Goal: Communication & Community: Share content

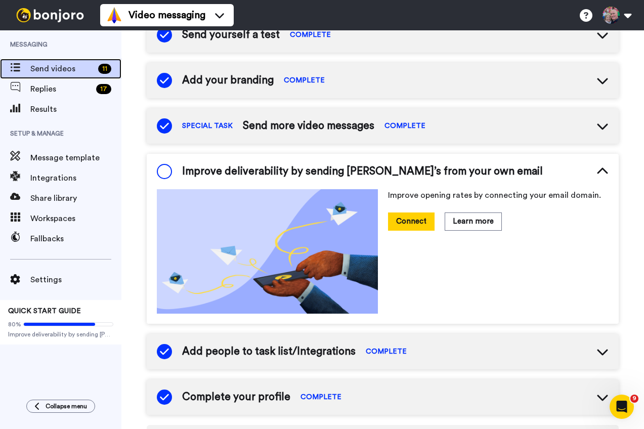
click at [57, 69] on span "Send videos" at bounding box center [62, 69] width 64 height 12
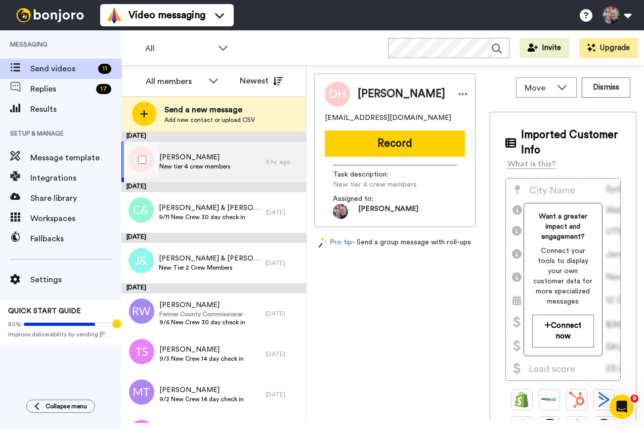
click at [235, 165] on div "[PERSON_NAME] New tier 4 crew members" at bounding box center [193, 162] width 144 height 40
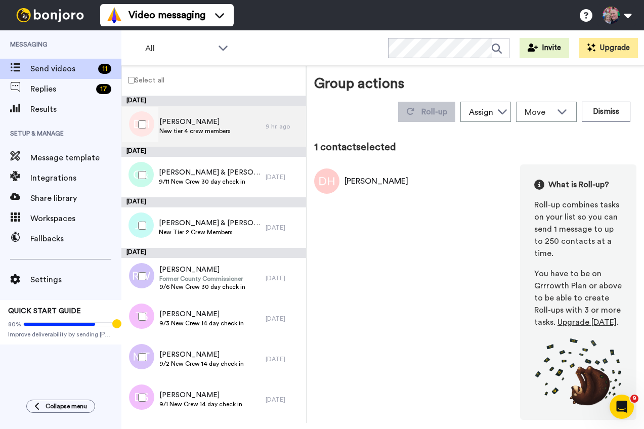
click at [197, 128] on span "New tier 4 crew members" at bounding box center [194, 131] width 71 height 8
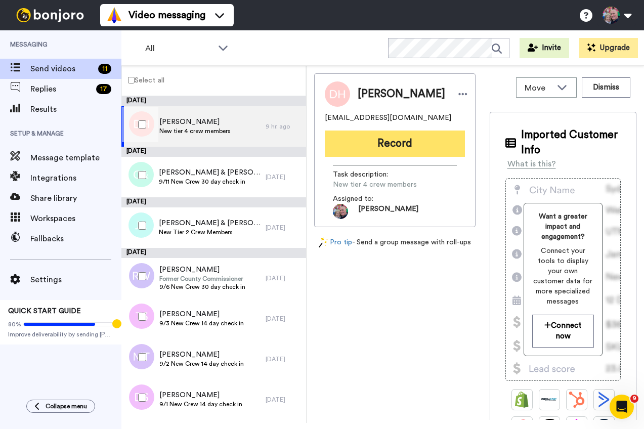
click at [406, 144] on button "Record" at bounding box center [395, 144] width 140 height 26
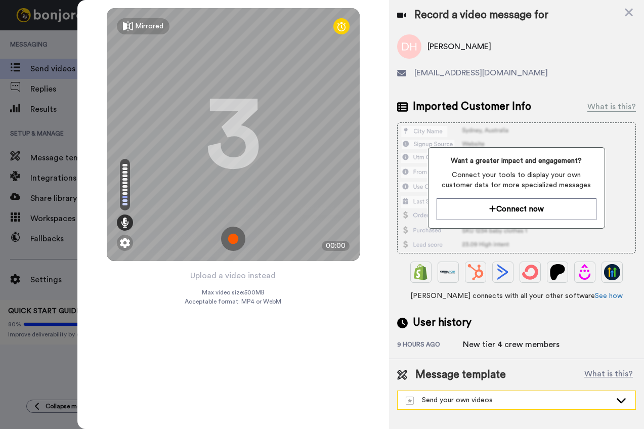
click at [460, 401] on div "Send your own videos" at bounding box center [509, 400] width 206 height 10
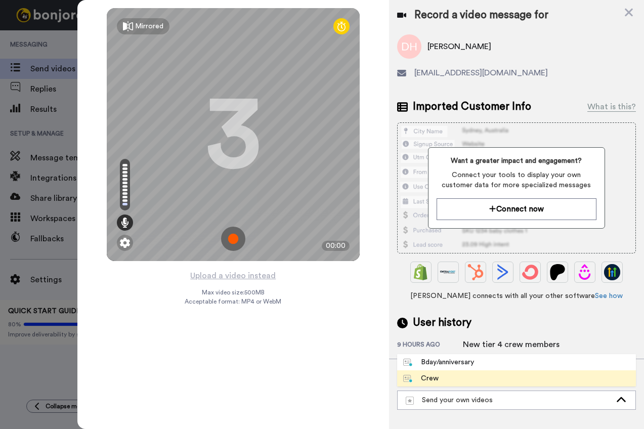
click at [458, 378] on li "Crew" at bounding box center [516, 379] width 239 height 16
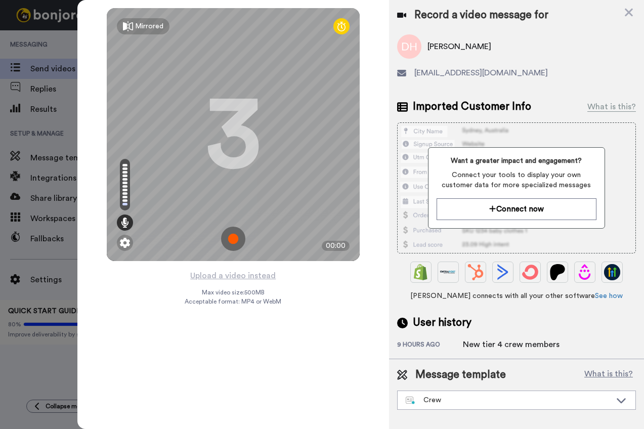
click at [233, 240] on img at bounding box center [233, 239] width 24 height 24
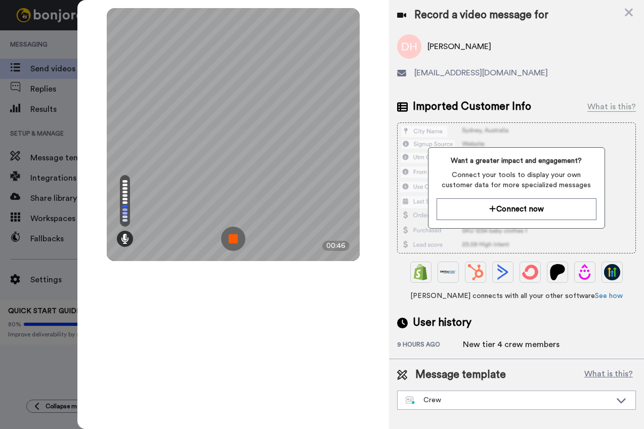
click at [233, 240] on img at bounding box center [233, 239] width 24 height 24
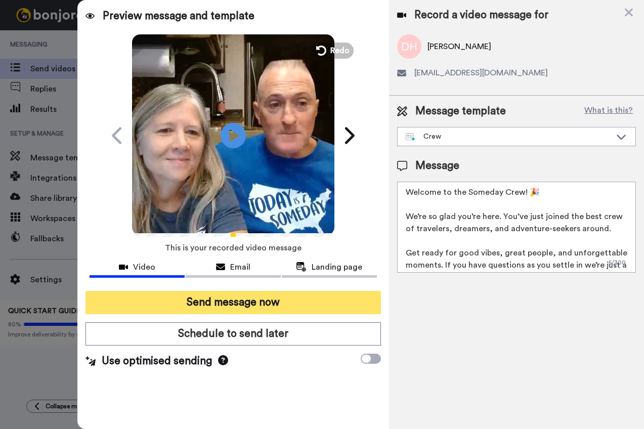
click at [229, 306] on button "Send message now" at bounding box center [234, 302] width 296 height 23
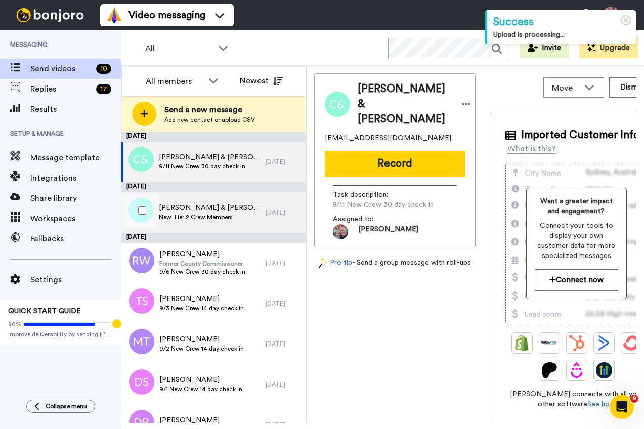
click at [181, 220] on span "New Tier 2 Crew Members" at bounding box center [210, 217] width 102 height 8
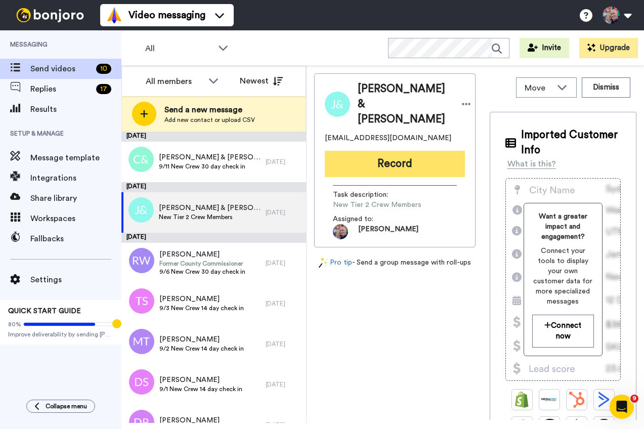
click at [381, 163] on button "Record" at bounding box center [395, 164] width 140 height 26
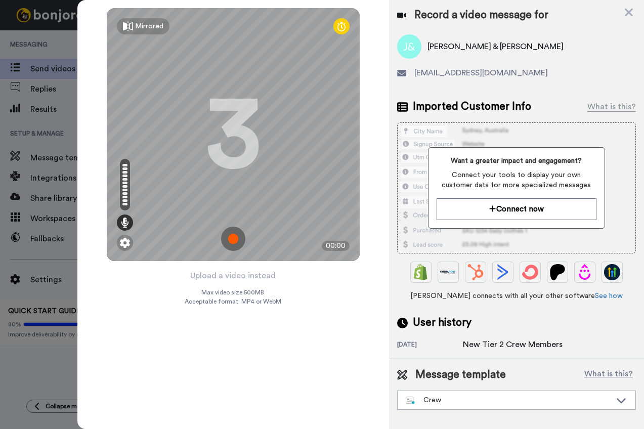
click at [232, 243] on img at bounding box center [233, 239] width 24 height 24
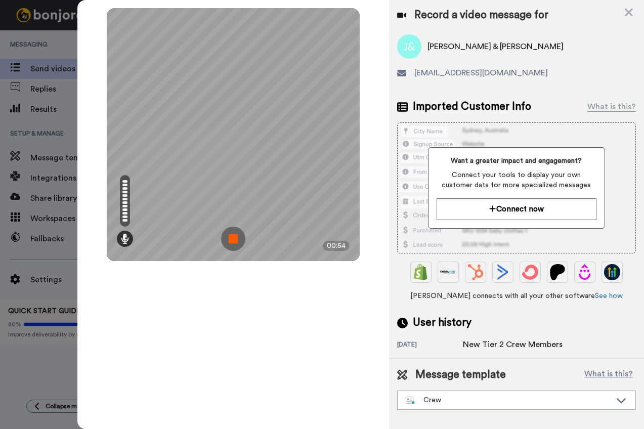
click at [235, 240] on img at bounding box center [233, 239] width 24 height 24
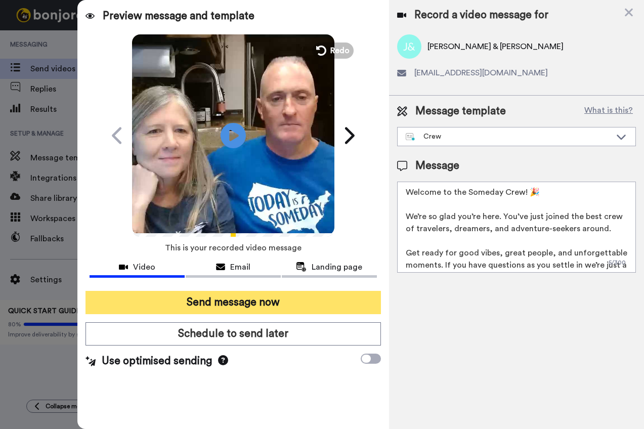
click at [249, 298] on button "Send message now" at bounding box center [234, 302] width 296 height 23
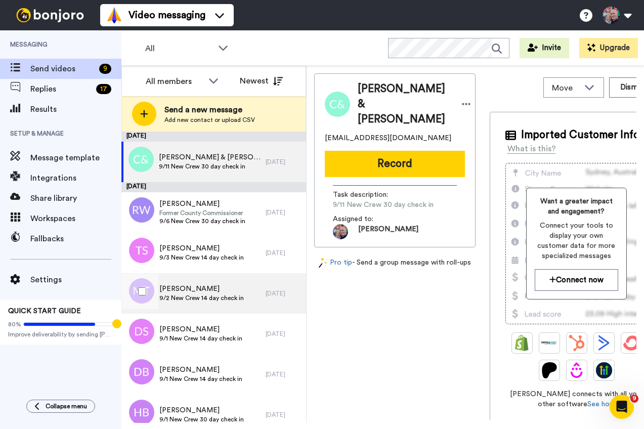
scroll to position [103, 0]
